Goal: Transaction & Acquisition: Subscribe to service/newsletter

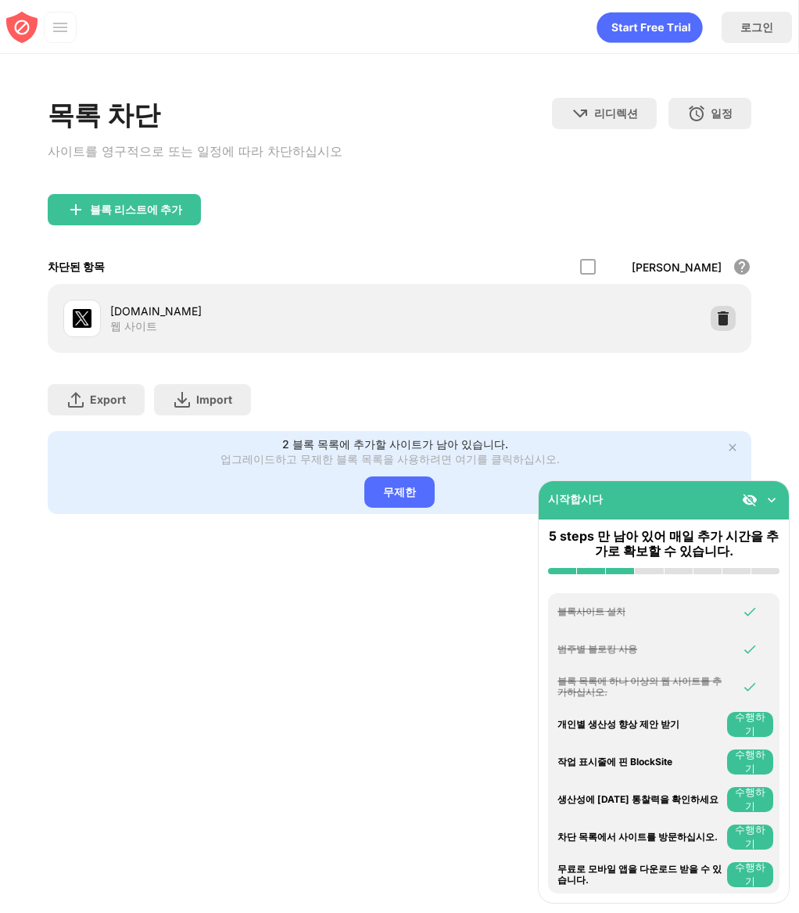
click at [727, 326] on img at bounding box center [724, 318] width 16 height 16
